Goal: Book appointment/travel/reservation

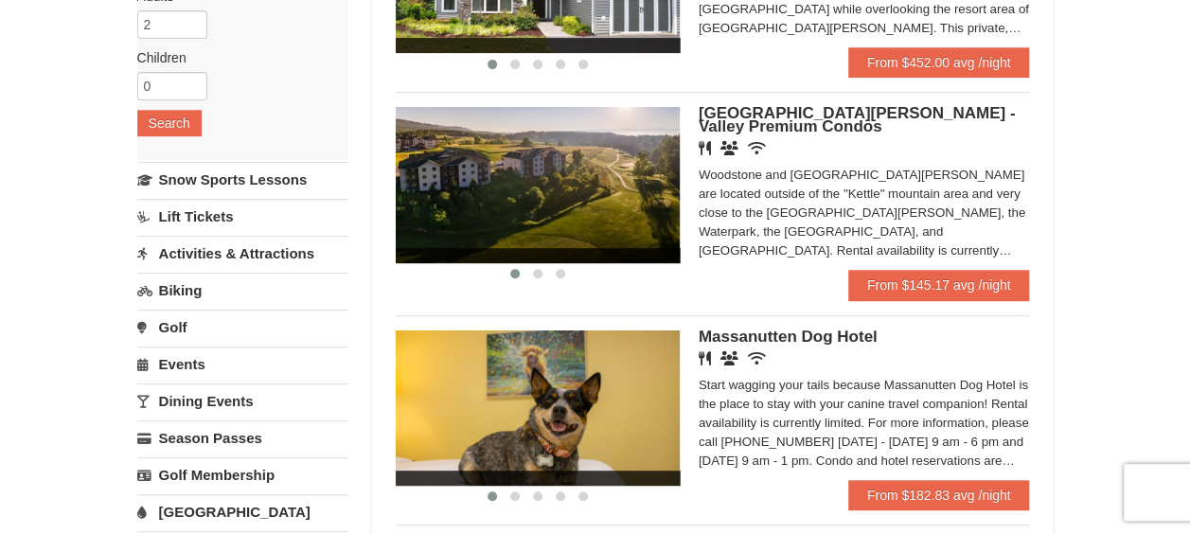
scroll to position [305, 0]
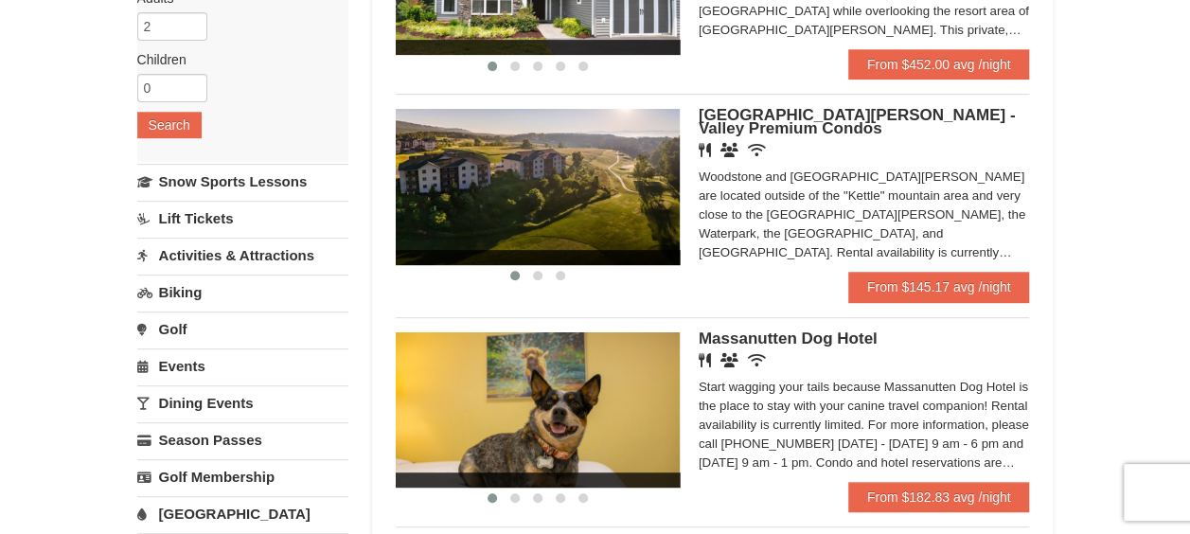
click at [966, 127] on h5 "[GEOGRAPHIC_DATA][PERSON_NAME] - Valley Premium Condos" at bounding box center [864, 122] width 331 height 27
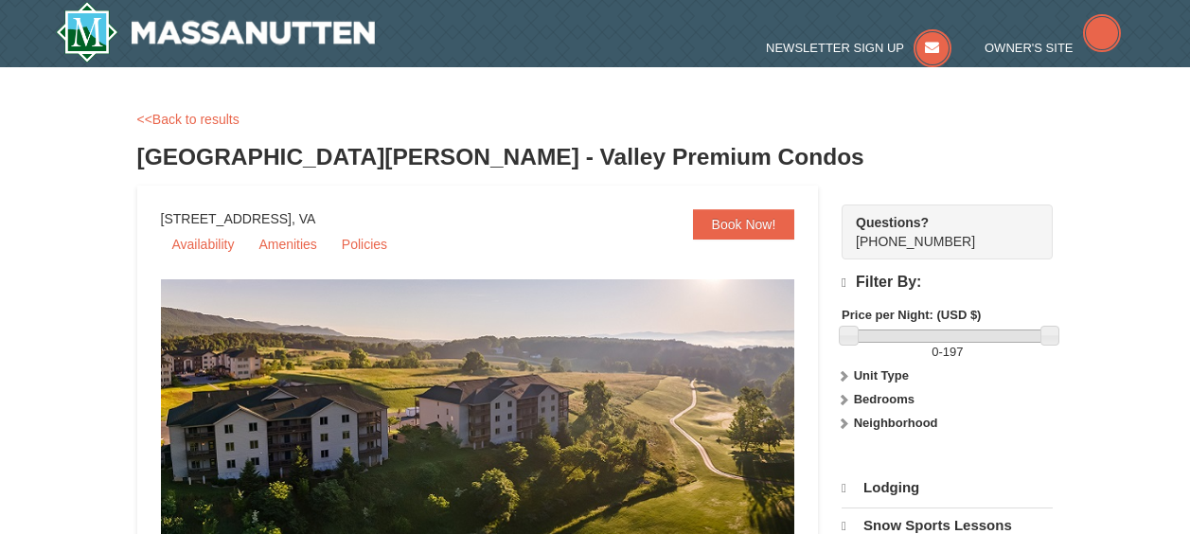
select select "10"
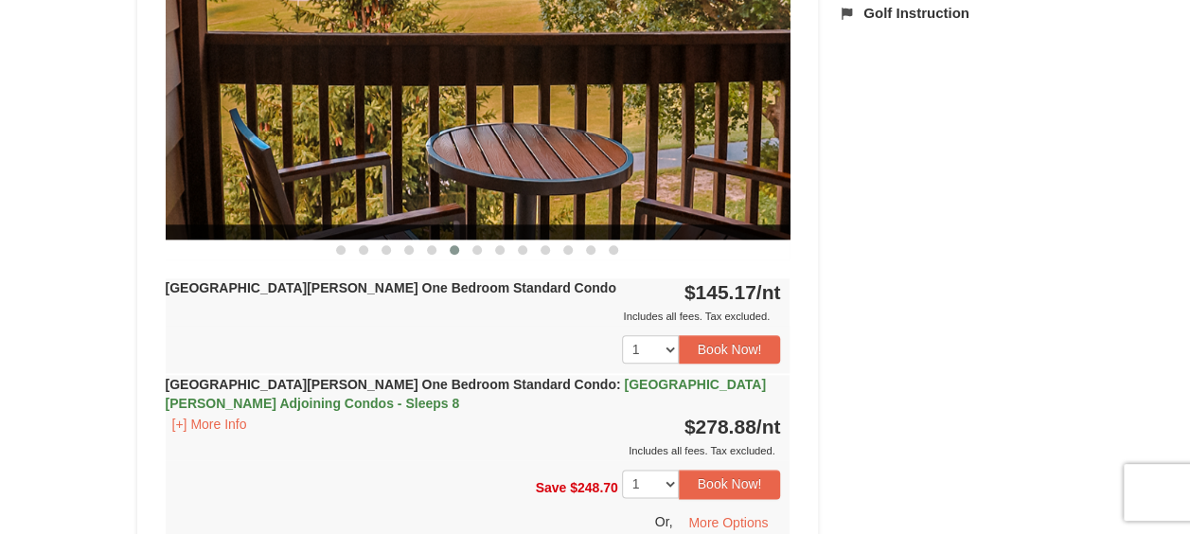
scroll to position [889, 0]
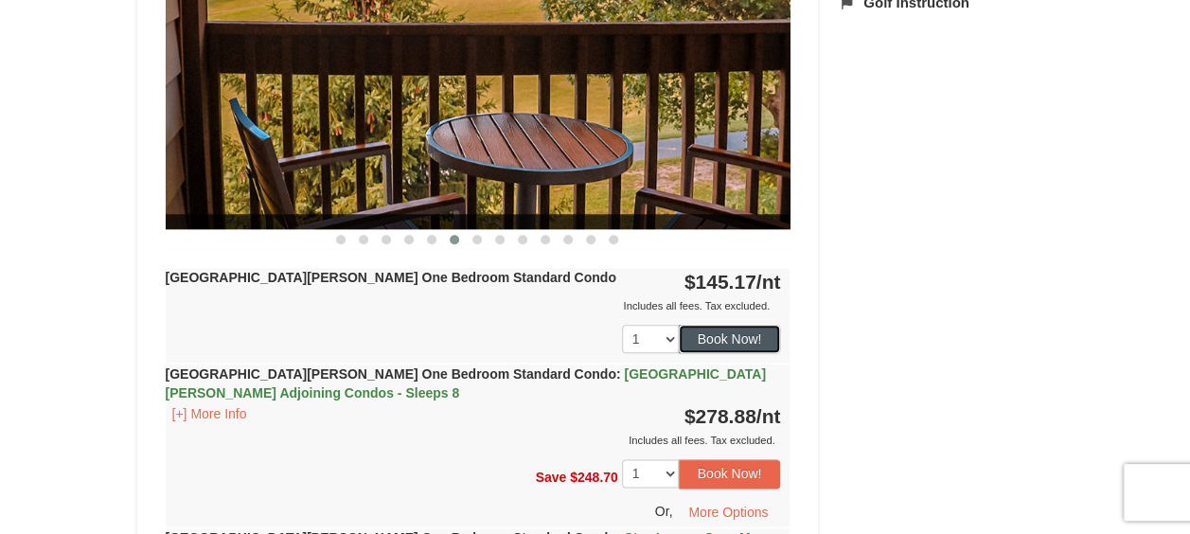
click at [758, 337] on button "Book Now!" at bounding box center [730, 339] width 102 height 28
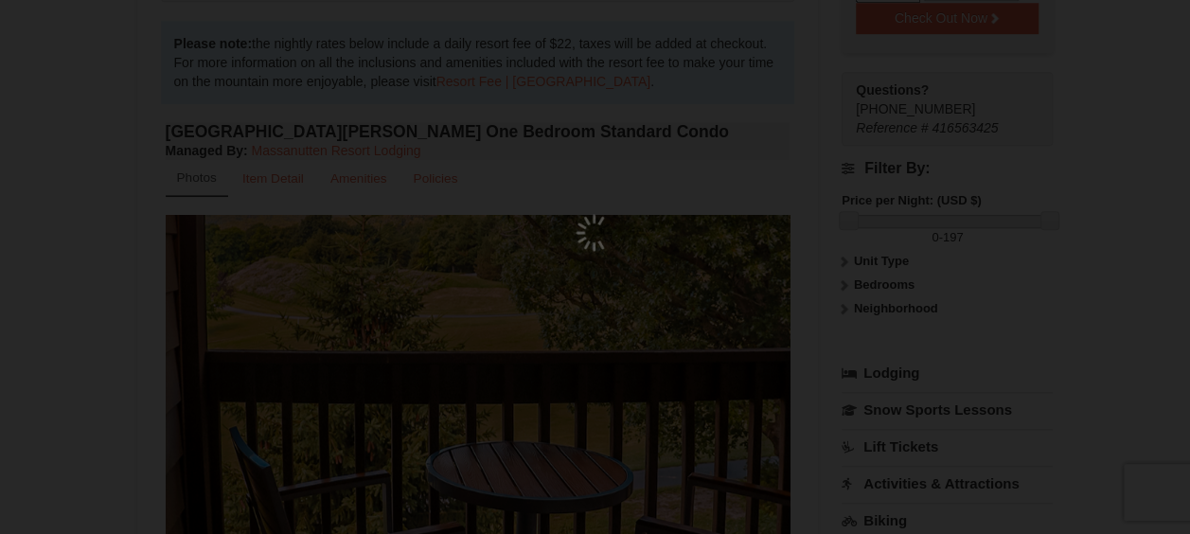
scroll to position [185, 0]
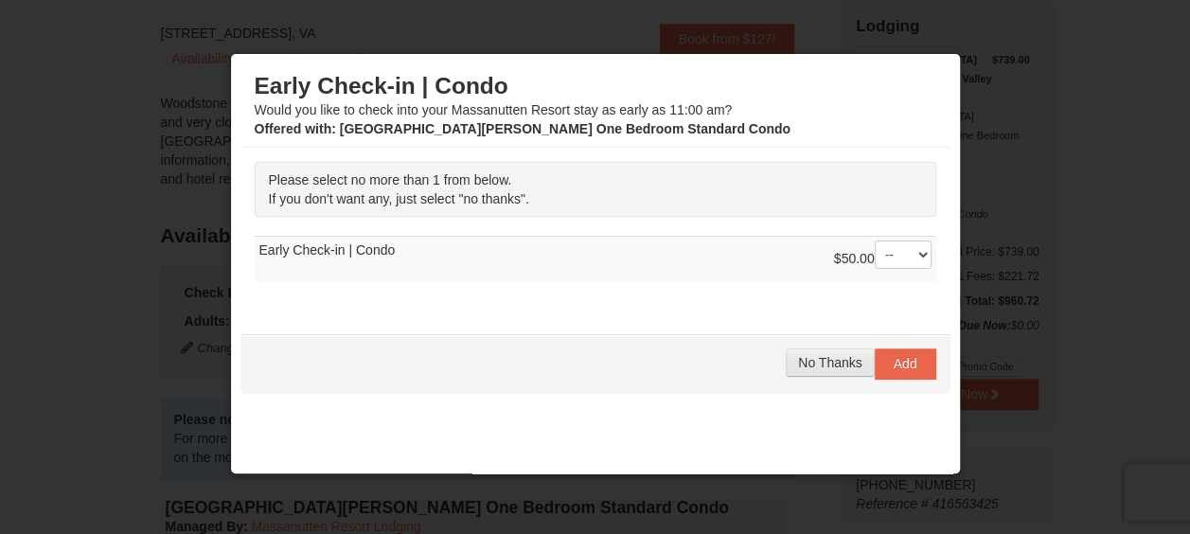
click at [803, 367] on span "No Thanks" at bounding box center [829, 362] width 63 height 15
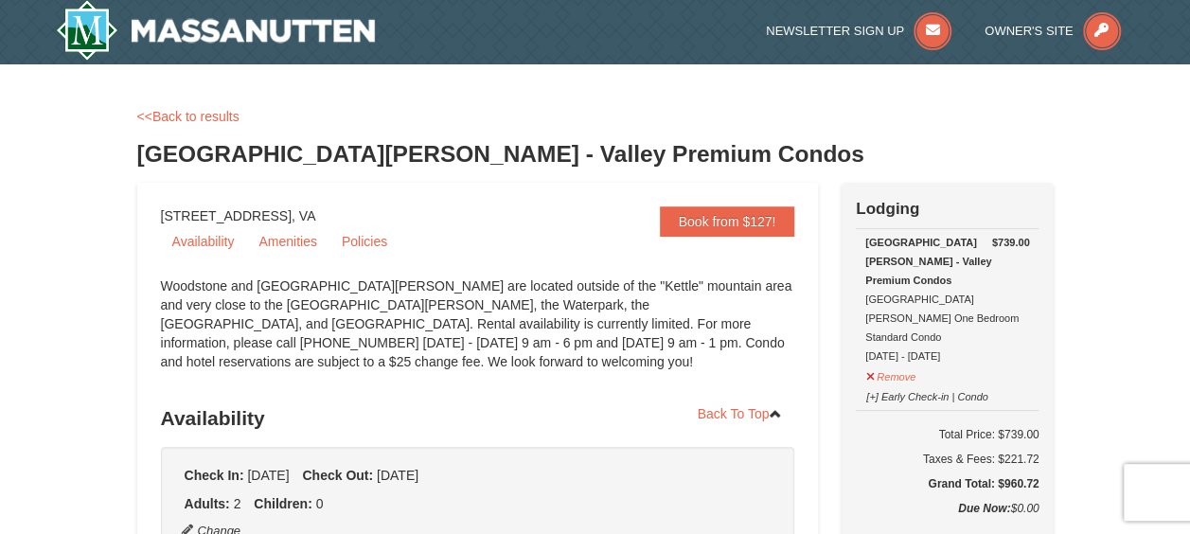
scroll to position [0, 0]
